Goal: Register for event/course

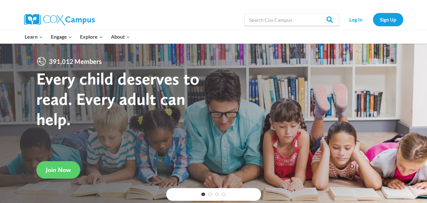
click at [328, 34] on div at bounding box center [338, 36] width 136 height 13
click at [282, 21] on input "Search in https://coxcampus.org/" at bounding box center [292, 19] width 95 height 13
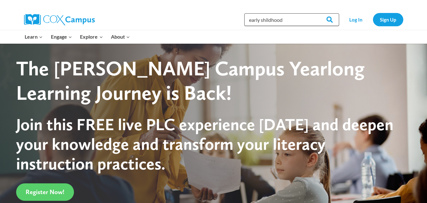
type input "early shildhood"
click at [330, 18] on input "Search" at bounding box center [327, 19] width 25 height 13
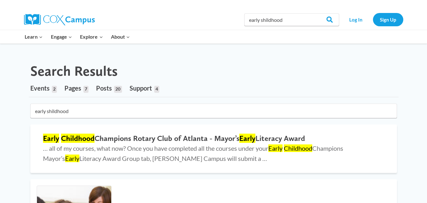
click at [264, 19] on input "early shildhood" at bounding box center [292, 19] width 95 height 13
type input "early childhood"
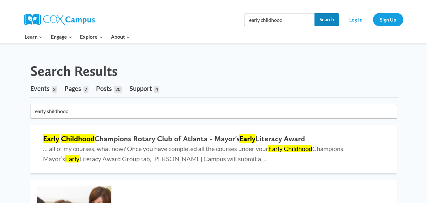
click at [330, 19] on input "Search" at bounding box center [327, 19] width 25 height 13
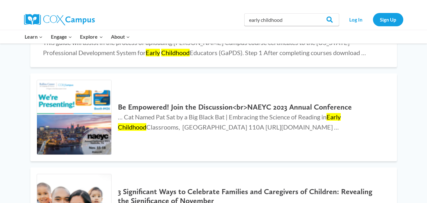
scroll to position [555, 0]
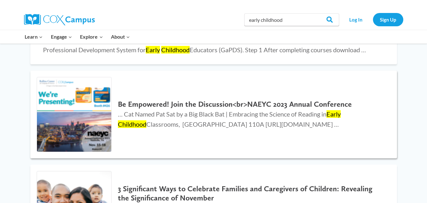
click at [251, 153] on link "Be Empowered! Join the Discussion<br>NAEYC 2023 Annual Conference … Cat Named P…" at bounding box center [213, 115] width 367 height 88
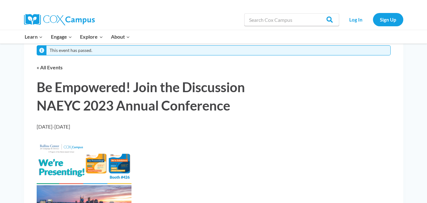
click at [0, 0] on link "Early Care and Learning" at bounding box center [0, 0] width 0 height 0
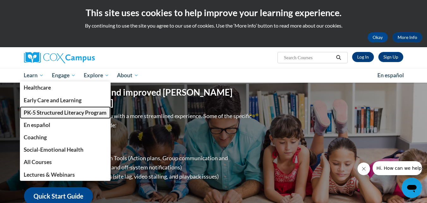
click at [40, 110] on span "PK-5 Structured Literacy Program" at bounding box center [65, 112] width 83 height 7
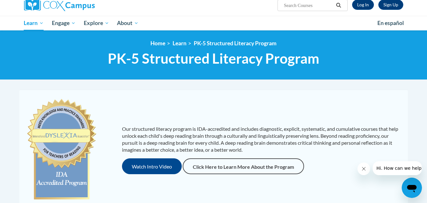
scroll to position [56, 0]
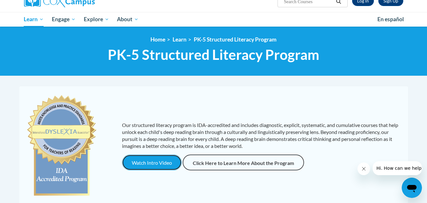
click at [140, 163] on button "Watch Intro Video" at bounding box center [152, 162] width 60 height 16
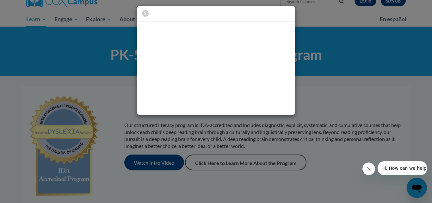
click at [242, 167] on div at bounding box center [216, 101] width 432 height 203
click at [146, 13] on icon "button" at bounding box center [145, 13] width 7 height 7
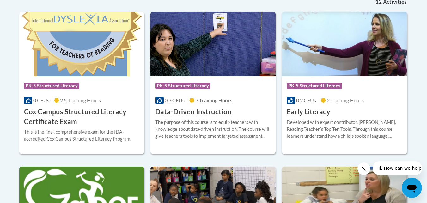
scroll to position [279, 0]
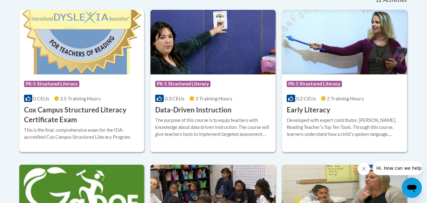
click at [77, 101] on span "2.5 Training Hours" at bounding box center [80, 98] width 41 height 6
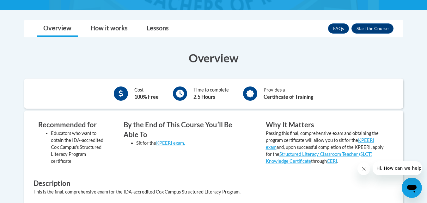
scroll to position [158, 0]
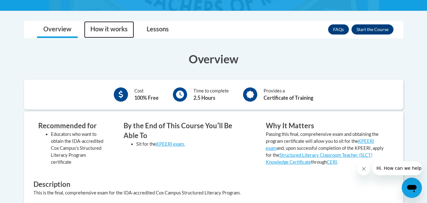
click at [112, 28] on link "How it works" at bounding box center [109, 29] width 50 height 17
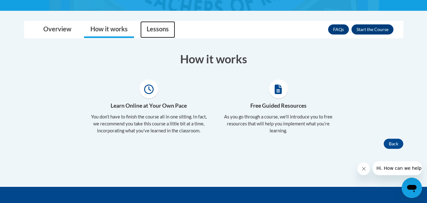
click at [159, 31] on link "Lessons" at bounding box center [157, 29] width 35 height 17
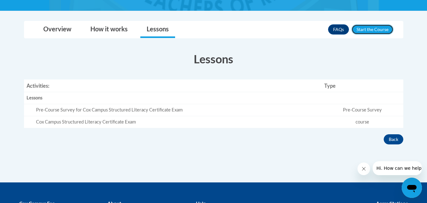
click at [376, 28] on button "Enroll" at bounding box center [373, 29] width 42 height 10
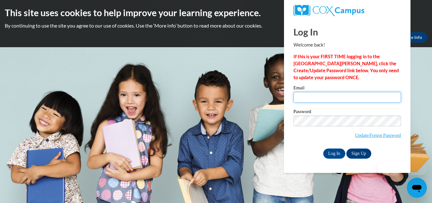
click at [338, 94] on input "Email" at bounding box center [348, 97] width 108 height 11
type input "[EMAIL_ADDRESS][DOMAIN_NAME]"
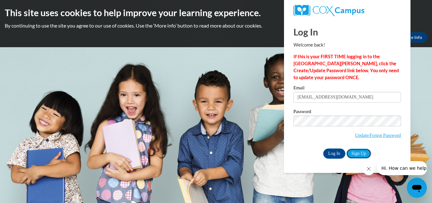
click at [357, 150] on link "Sign Up" at bounding box center [358, 153] width 25 height 10
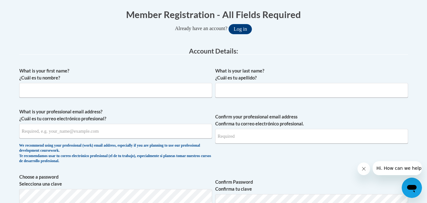
scroll to position [130, 0]
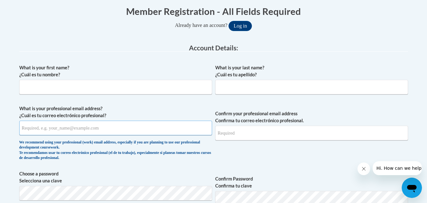
click at [46, 131] on input "What is your professional email address? ¿Cuál es tu correo electrónico profesi…" at bounding box center [115, 128] width 193 height 15
type input "tammyrudjac58@yahoo.com"
type input "Tammy"
type input "Jackson"
type input "tammyrudjac58@yahoo.com"
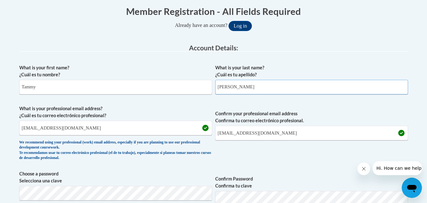
click at [218, 87] on input "Jackson" at bounding box center [311, 87] width 193 height 15
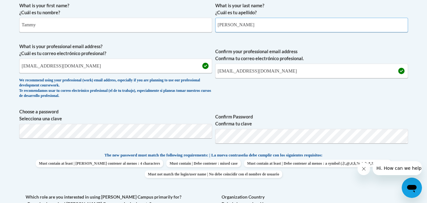
scroll to position [198, 0]
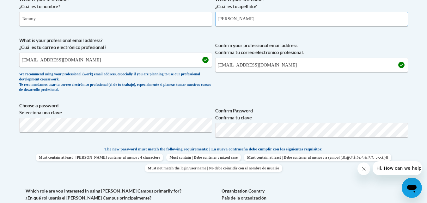
type input "Rudolph-Jackson"
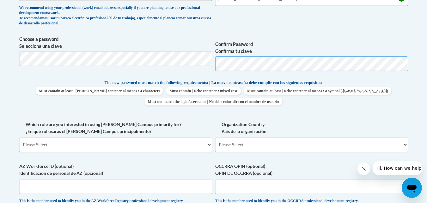
scroll to position [267, 0]
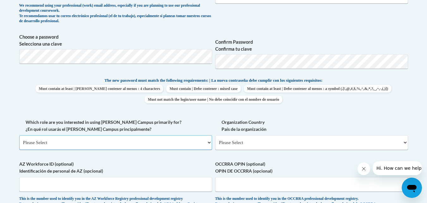
click at [210, 142] on select "Please Select College/University | Colegio/Universidad Community/Nonprofit Part…" at bounding box center [115, 142] width 193 height 15
click at [19, 135] on select "Please Select College/University | Colegio/Universidad Community/Nonprofit Part…" at bounding box center [115, 142] width 193 height 15
click at [209, 141] on select "Please Select College/University | Colegio/Universidad Community/Nonprofit Part…" at bounding box center [115, 142] width 193 height 15
select select "fbf2d438-af2f-41f8-98f1-81c410e29de3"
click at [19, 135] on select "Please Select College/University | Colegio/Universidad Community/Nonprofit Part…" at bounding box center [115, 142] width 193 height 15
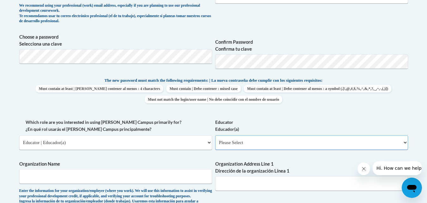
click at [406, 141] on select "Please Select Early Learning/Daycare Teacher/Family Home Care Provider | Maestr…" at bounding box center [311, 142] width 193 height 15
select select "8e40623d-54d0-45cd-9f92-5df65cd3f8cf"
click at [215, 135] on select "Please Select Early Learning/Daycare Teacher/Family Home Care Provider | Maestr…" at bounding box center [311, 142] width 193 height 15
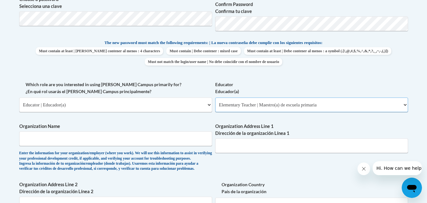
scroll to position [307, 0]
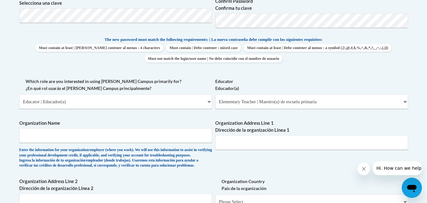
click at [75, 124] on label "Organization Name" at bounding box center [115, 123] width 193 height 7
click at [75, 128] on input "Organization Name" at bounding box center [115, 135] width 193 height 15
click at [33, 134] on input "Northcoast" at bounding box center [115, 135] width 193 height 15
click at [37, 136] on input "North coast" at bounding box center [115, 135] width 193 height 15
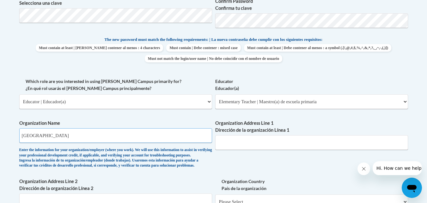
click at [54, 134] on input "North Coast" at bounding box center [115, 135] width 193 height 15
click at [66, 136] on input "North Coast Childern.s Services" at bounding box center [115, 135] width 193 height 15
type input "North Coast Childern's Services"
click at [230, 145] on input "Organization Address Line 1 Dirección de la organización Línea 1" at bounding box center [311, 142] width 193 height 15
click at [252, 167] on div "What is your first name? ¿Cuál es tu nombre? Tammy What is your last name? ¿Cuá…" at bounding box center [213, 78] width 389 height 388
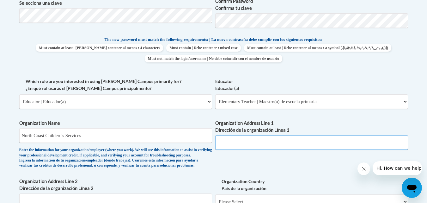
drag, startPoint x: 241, startPoint y: 148, endPoint x: 227, endPoint y: 145, distance: 14.0
click at [227, 145] on input "Organization Address Line 1 Dirección de la organización Línea 1" at bounding box center [311, 142] width 193 height 15
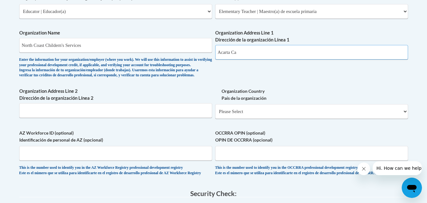
scroll to position [398, 0]
type input "Acarta Ca"
click at [406, 118] on select "Please Select United States | Estados Unidos Outside of the United States | Fue…" at bounding box center [311, 110] width 193 height 15
select select "ad49bcad-a171-4b2e-b99c-48b446064914"
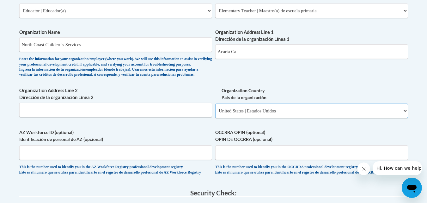
click at [215, 114] on select "Please Select United States | Estados Unidos Outside of the United States | Fue…" at bounding box center [311, 110] width 193 height 15
select select
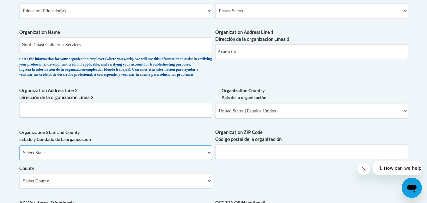
click at [208, 160] on select "Select State Alabama Alaska Arizona Arkansas California Colorado Connecticut De…" at bounding box center [115, 152] width 193 height 15
select select "California"
click at [19, 156] on select "Select State Alabama Alaska Arizona Arkansas California Colorado Connecticut De…" at bounding box center [115, 152] width 193 height 15
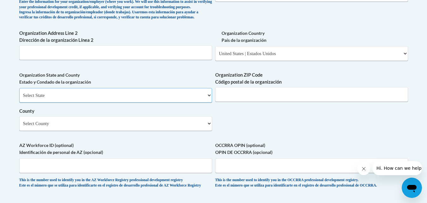
scroll to position [463, 0]
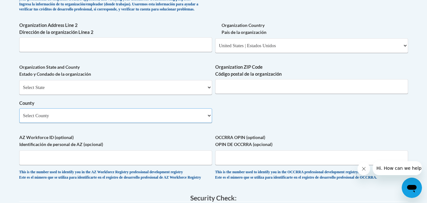
click at [209, 123] on select "Select County Alameda Alpine Amador Butte Calaveras Colusa Contra Costa Del Nor…" at bounding box center [115, 115] width 193 height 15
select select "Del Norte"
click at [19, 119] on select "Select County Alameda Alpine Amador Butte Calaveras Colusa Contra Costa Del Nor…" at bounding box center [115, 115] width 193 height 15
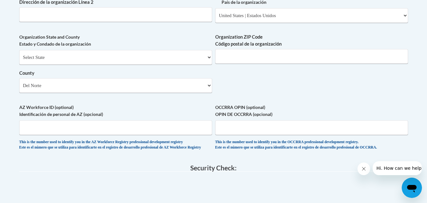
scroll to position [492, 0]
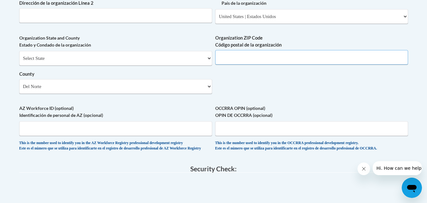
click at [234, 65] on input "Organization ZIP Code Código postal de la organización" at bounding box center [311, 57] width 193 height 15
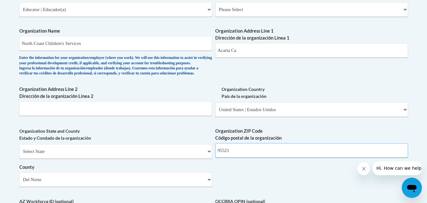
scroll to position [399, 0]
type input "95521"
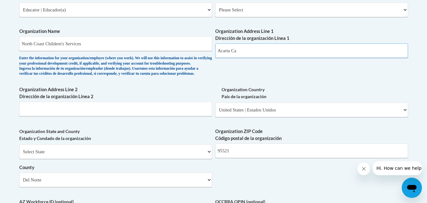
click at [218, 50] on input "Acarta Ca" at bounding box center [311, 50] width 193 height 15
click at [241, 50] on input "75 Frank martinAcarta Ca" at bounding box center [311, 50] width 193 height 15
click at [250, 51] on input "75 Frank MartinAcarta Ca" at bounding box center [311, 50] width 193 height 15
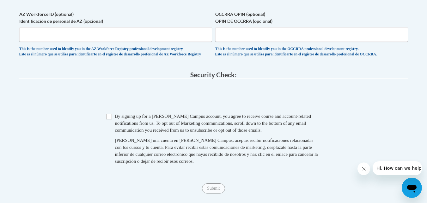
scroll to position [602, 0]
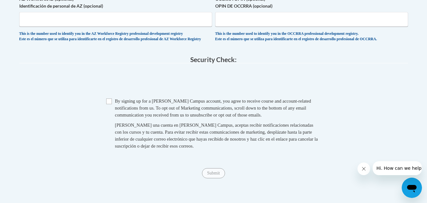
type input "75 Frank Martin Acarta Ca"
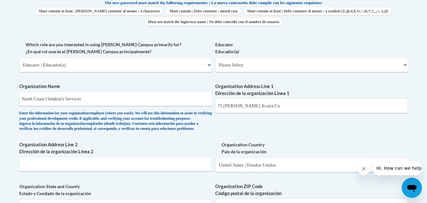
scroll to position [344, 0]
drag, startPoint x: 208, startPoint y: 65, endPoint x: 186, endPoint y: 78, distance: 25.8
click at [181, 87] on label "Organization Name" at bounding box center [115, 86] width 193 height 7
click at [181, 92] on input "North Coast Childern's Services" at bounding box center [115, 99] width 193 height 15
click at [210, 65] on select "Please Select College/University | Colegio/Universidad Community/Nonprofit Part…" at bounding box center [115, 65] width 193 height 15
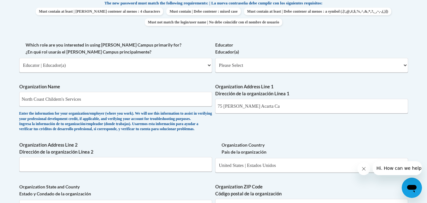
drag, startPoint x: 313, startPoint y: 86, endPoint x: 310, endPoint y: 81, distance: 6.6
click at [313, 86] on label "Organization Address Line 1 Dirección de la organización Línea 1" at bounding box center [311, 90] width 193 height 14
click at [313, 99] on input "75 Frank Martin Acarta Ca" at bounding box center [311, 106] width 193 height 15
click at [406, 65] on select "Please Select Early Learning/Daycare Teacher/Family Home Care Provider | Maestr…" at bounding box center [311, 65] width 193 height 15
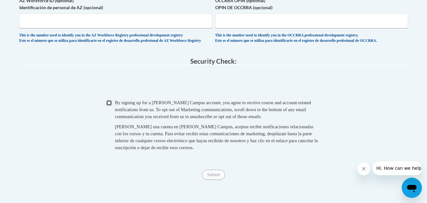
click at [109, 106] on input "Checkbox" at bounding box center [109, 103] width 6 height 6
checkbox input "true"
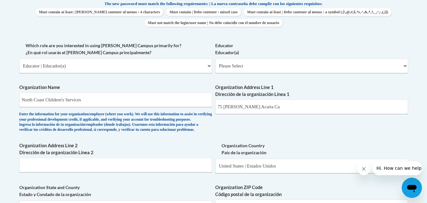
scroll to position [341, 0]
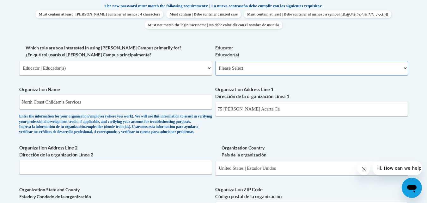
click at [404, 69] on select "Please Select Early Learning/Daycare Teacher/Family Home Care Provider | Maestr…" at bounding box center [311, 68] width 193 height 15
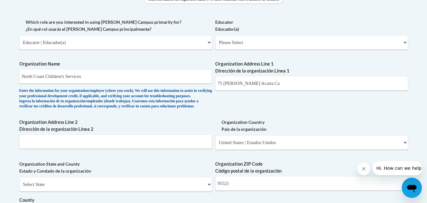
scroll to position [364, 0]
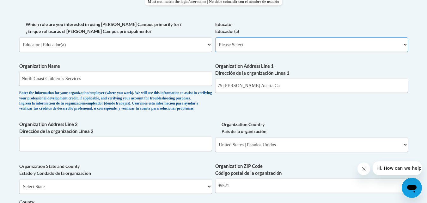
click at [406, 44] on select "Please Select Early Learning/Daycare Teacher/Family Home Care Provider | Maestr…" at bounding box center [311, 44] width 193 height 15
select select "8e1a676a-2f1d-4924-8ba1-6ffde03e8dcb"
click at [215, 37] on select "Please Select Early Learning/Daycare Teacher/Family Home Care Provider | Maestr…" at bounding box center [311, 44] width 193 height 15
select select "null"
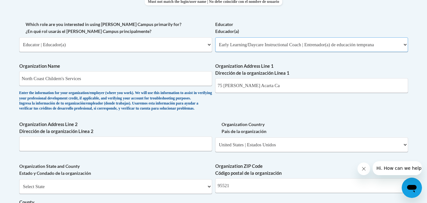
click at [406, 44] on select "Please Select Early Learning/Daycare Teacher/Family Home Care Provider | Maestr…" at bounding box center [311, 44] width 193 height 15
select select "5e2af403-4f2c-4e49-a02f-103e55d7b75b"
click at [215, 37] on select "Please Select Early Learning/Daycare Teacher/Family Home Care Provider | Maestr…" at bounding box center [311, 44] width 193 height 15
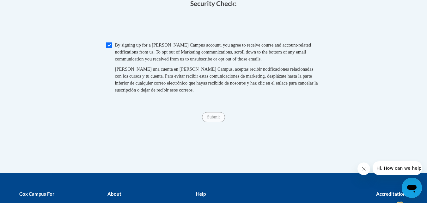
scroll to position [659, 0]
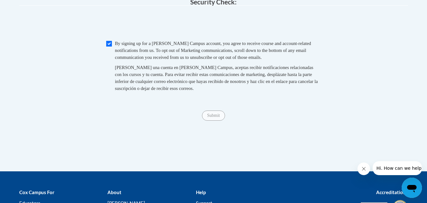
click at [217, 117] on span "Submit" at bounding box center [213, 114] width 23 height 5
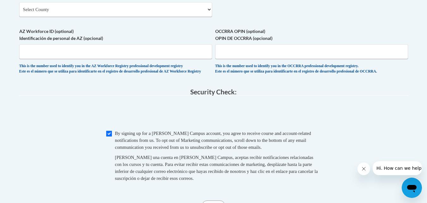
scroll to position [568, 0]
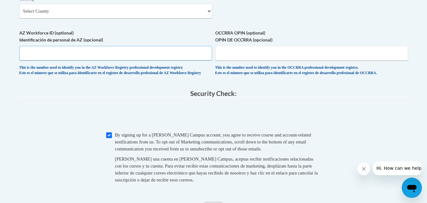
drag, startPoint x: 40, startPoint y: 64, endPoint x: 38, endPoint y: 54, distance: 9.4
click at [39, 60] on input "AZ Workforce ID (optional) Identificación de personal de AZ (opcional)" at bounding box center [115, 53] width 193 height 15
drag, startPoint x: 56, startPoint y: 63, endPoint x: 55, endPoint y: 58, distance: 5.6
click at [57, 60] on input "121376" at bounding box center [115, 53] width 193 height 15
type input "121376236"
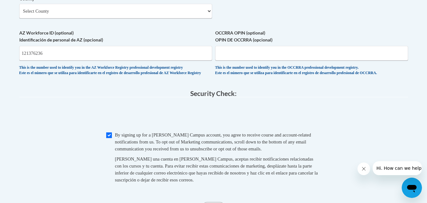
drag, startPoint x: 210, startPoint y: 22, endPoint x: 189, endPoint y: 35, distance: 24.8
click at [207, 18] on select "Select County Alameda Alpine Amador Butte Calaveras Colusa Contra Costa Del Nor…" at bounding box center [115, 11] width 193 height 15
select select "Del Norte"
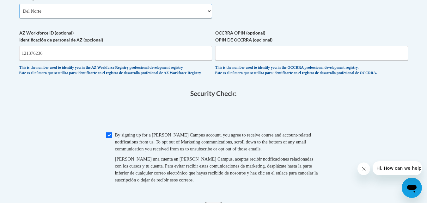
click at [19, 14] on select "Select County Alameda Alpine Amador Butte Calaveras Colusa Contra Costa Del Nor…" at bounding box center [115, 11] width 193 height 15
click at [57, 128] on span at bounding box center [213, 115] width 389 height 25
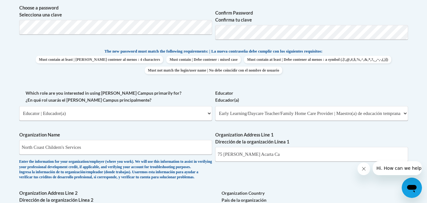
scroll to position [294, 0]
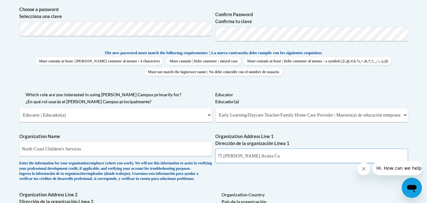
click at [271, 156] on input "75 Frank Martin Acarta Ca" at bounding box center [311, 155] width 193 height 15
type input "75 Frank Martin Acarta California"
click at [320, 192] on div "What is your first name? ¿Cuál es tu nombre? Tammy What is your last name? ¿Cuá…" at bounding box center [213, 126] width 389 height 459
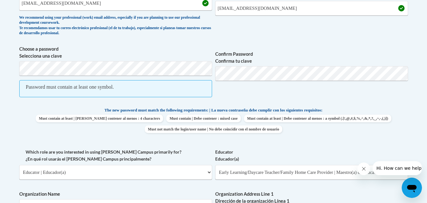
scroll to position [250, 0]
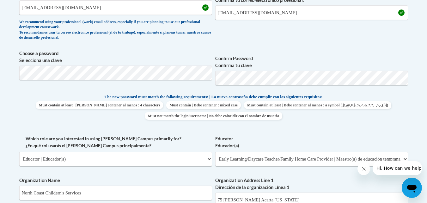
click at [307, 128] on div "What is your first name? ¿Cuál es tu nombre? Tammy What is your last name? ¿Cuá…" at bounding box center [213, 170] width 389 height 459
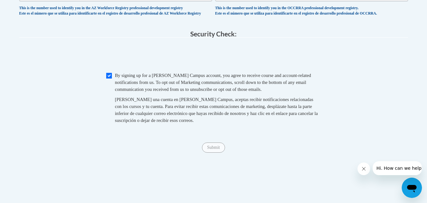
scroll to position [633, 0]
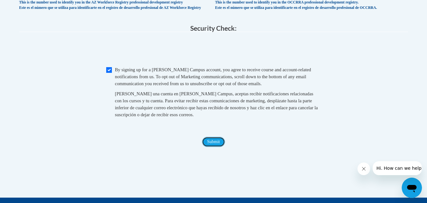
click at [216, 147] on input "Submit" at bounding box center [213, 142] width 23 height 10
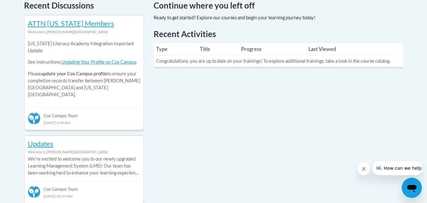
scroll to position [276, 0]
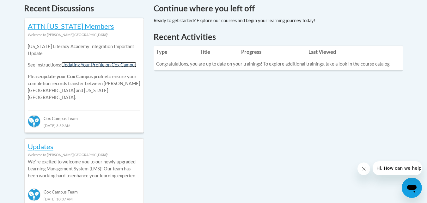
click at [113, 64] on link "Updating Your Profile on Cox Campus" at bounding box center [98, 64] width 75 height 5
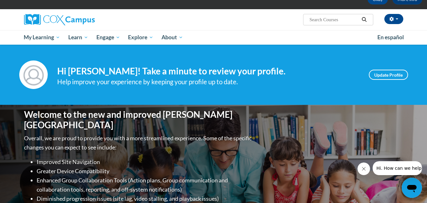
scroll to position [42, 0]
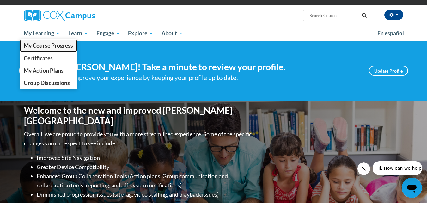
click at [53, 44] on span "My Course Progress" at bounding box center [48, 45] width 49 height 7
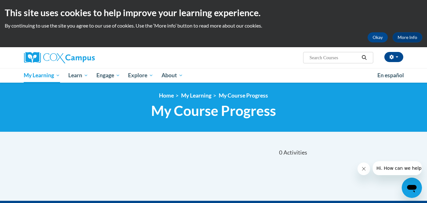
click at [63, 47] on div at bounding box center [84, 57] width 130 height 21
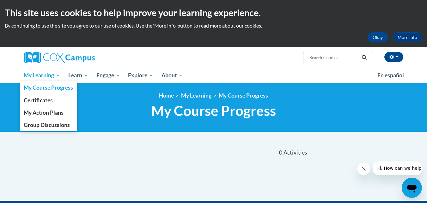
click at [47, 87] on span "My Course Progress" at bounding box center [48, 87] width 49 height 7
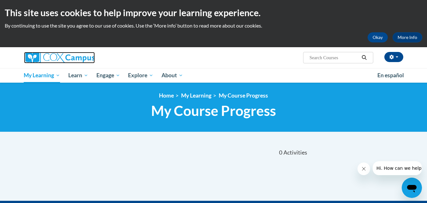
click at [54, 58] on img at bounding box center [59, 57] width 71 height 11
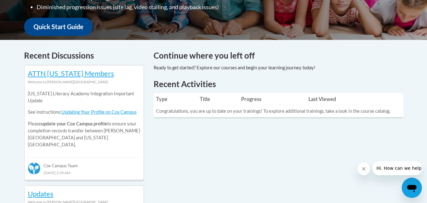
scroll to position [233, 0]
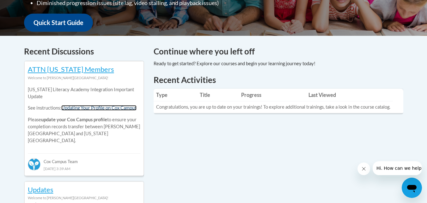
click at [93, 107] on link "Updating Your Profile on Cox Campus" at bounding box center [98, 107] width 75 height 5
